Goal: Obtain resource: Download file/media

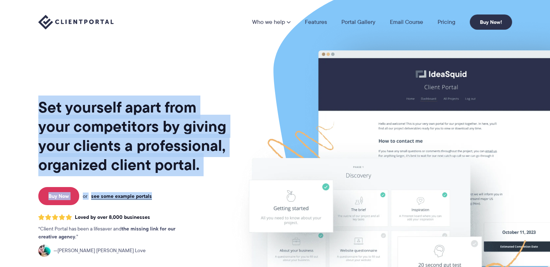
click at [196, 182] on div "Set yourself apart from your competitors by giving your clients a professional,…" at bounding box center [132, 179] width 189 height 347
click at [197, 184] on div "Set yourself apart from your competitors by giving your clients a professional,…" at bounding box center [132, 179] width 189 height 347
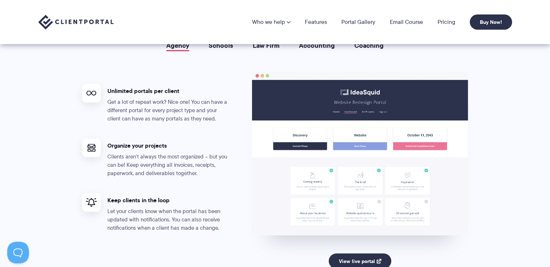
scroll to position [1193, 0]
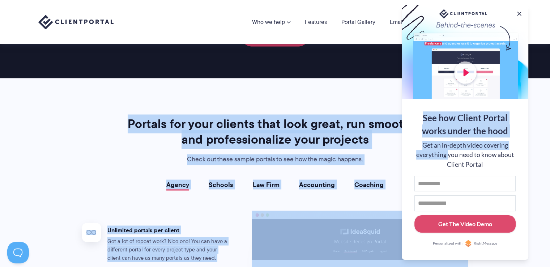
drag, startPoint x: 125, startPoint y: 120, endPoint x: 448, endPoint y: 152, distance: 323.9
click at [308, 145] on h2 "Portals for your clients that look great, run smoothly, and professionalize you…" at bounding box center [274, 131] width 301 height 31
click at [201, 134] on h2 "Portals for your clients that look great, run smoothly, and professionalize you…" at bounding box center [274, 131] width 301 height 31
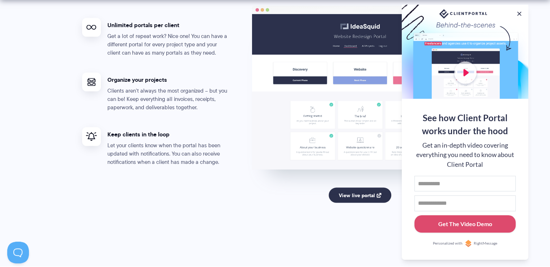
scroll to position [1409, 0]
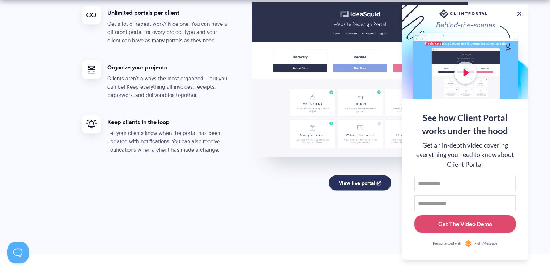
click at [361, 181] on link "View live portal" at bounding box center [359, 182] width 63 height 15
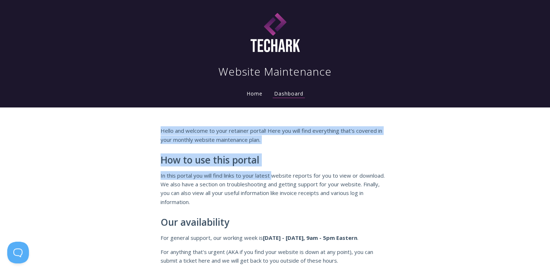
drag, startPoint x: 147, startPoint y: 128, endPoint x: 288, endPoint y: 185, distance: 152.2
click at [288, 185] on div "Hello and welcome to your retainer portal! Here you will find everything that's…" at bounding box center [275, 202] width 550 height 190
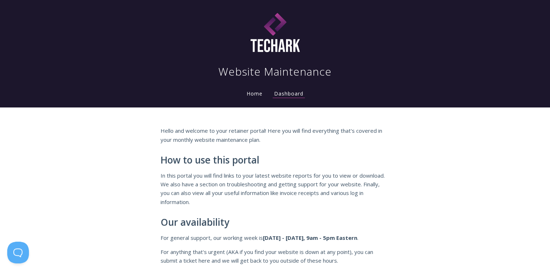
click at [326, 200] on p "In this portal you will find links to your latest website reports for you to vi…" at bounding box center [274, 188] width 229 height 35
click at [296, 89] on li "Dashboard" at bounding box center [288, 91] width 41 height 14
click at [295, 93] on link "Dashboard" at bounding box center [288, 94] width 32 height 8
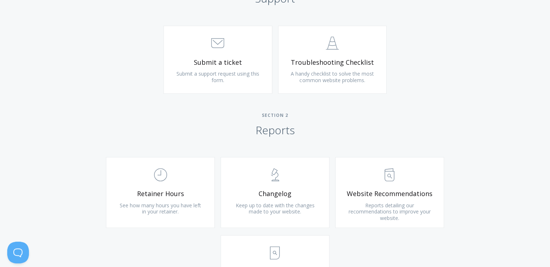
scroll to position [434, 0]
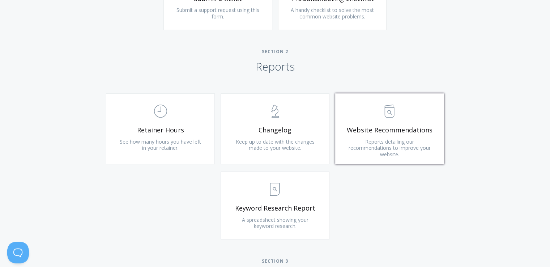
click at [390, 123] on link ".st0{fill:none;stroke:#000000;stroke-width:2;stroke-miterlimit:10;} Untitled-13…" at bounding box center [389, 128] width 109 height 71
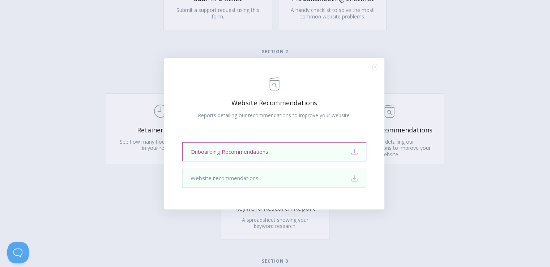
click at [262, 149] on link "Onboarding Recommendations Download" at bounding box center [274, 151] width 184 height 19
click at [512, 119] on div ".st0{fill:none;stroke:#000000;stroke-width:2;stroke-miterlimit:10;} Untitled-13…" at bounding box center [275, 133] width 550 height 267
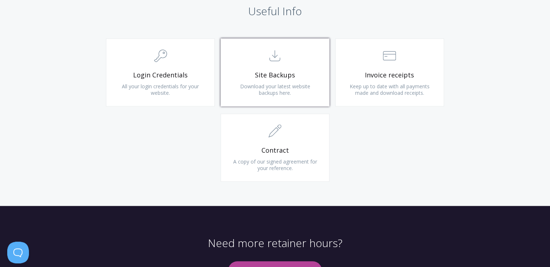
scroll to position [653, 0]
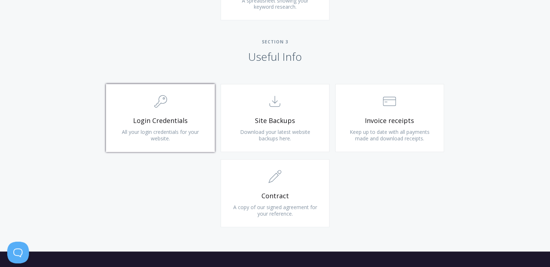
click at [168, 117] on span "Login Credentials" at bounding box center [160, 120] width 86 height 8
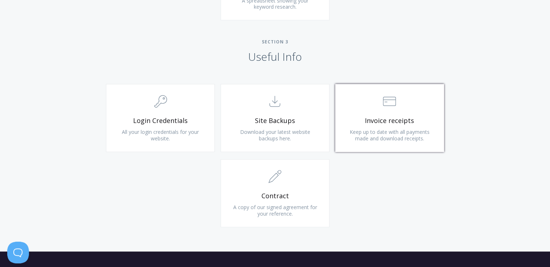
click at [432, 125] on link ".st0{fill:none;stroke:#000000;stroke-width:2;stroke-miterlimit:10;} Financial I…" at bounding box center [389, 118] width 109 height 68
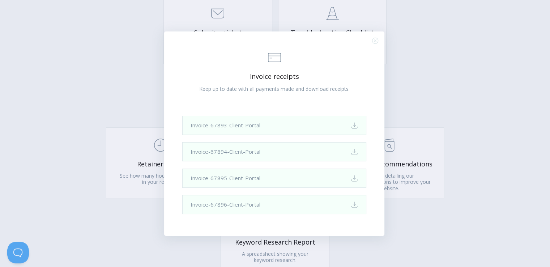
click at [374, 38] on circle "Close (Press escape to close)" at bounding box center [375, 41] width 6 height 6
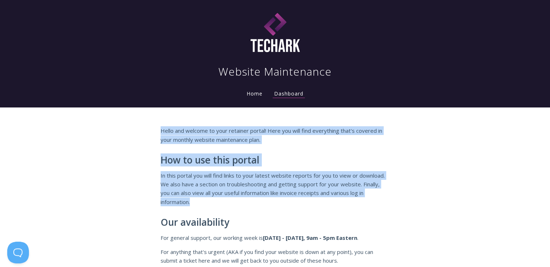
drag, startPoint x: 150, startPoint y: 130, endPoint x: 355, endPoint y: 203, distance: 218.0
click at [355, 203] on div "Hello and welcome to your retainer portal! Here you will find everything that's…" at bounding box center [275, 202] width 550 height 190
click at [355, 203] on p "In this portal you will find links to your latest website reports for you to vi…" at bounding box center [274, 188] width 229 height 35
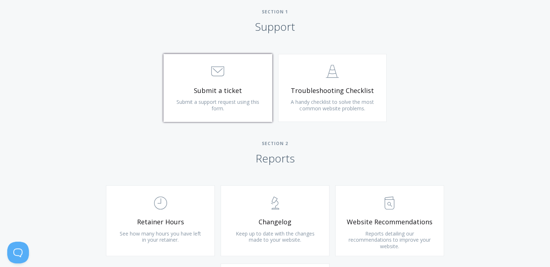
scroll to position [361, 0]
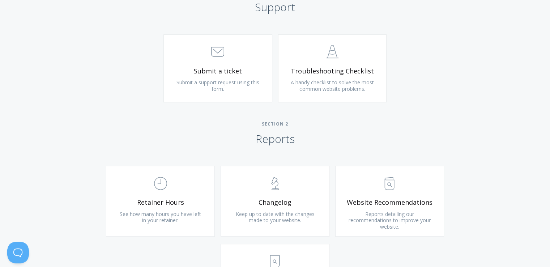
click at [265, 119] on div "Type more than three characters to get results. See search results below. No se…" at bounding box center [275, 239] width 550 height 606
drag, startPoint x: 321, startPoint y: 125, endPoint x: 351, endPoint y: 133, distance: 31.1
click at [350, 133] on h2 "Section 2 Reports" at bounding box center [275, 133] width 550 height 25
click at [351, 133] on h2 "Section 2 Reports" at bounding box center [275, 133] width 550 height 25
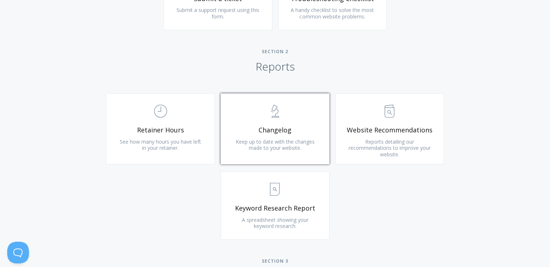
click at [262, 118] on span ".st0{fill:none;stroke:#000000;stroke-width:2;stroke-miterlimit:10;} Untitled-25" at bounding box center [275, 111] width 86 height 22
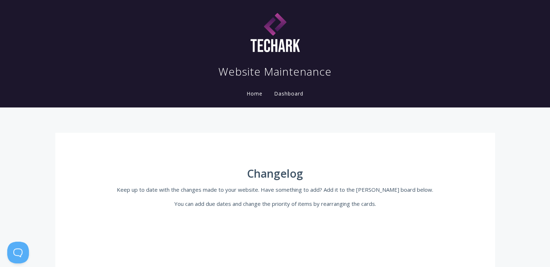
click at [280, 36] on img at bounding box center [275, 33] width 98 height 47
click at [247, 98] on li "Home" at bounding box center [254, 91] width 27 height 14
